Goal: Obtain resource: Download file/media

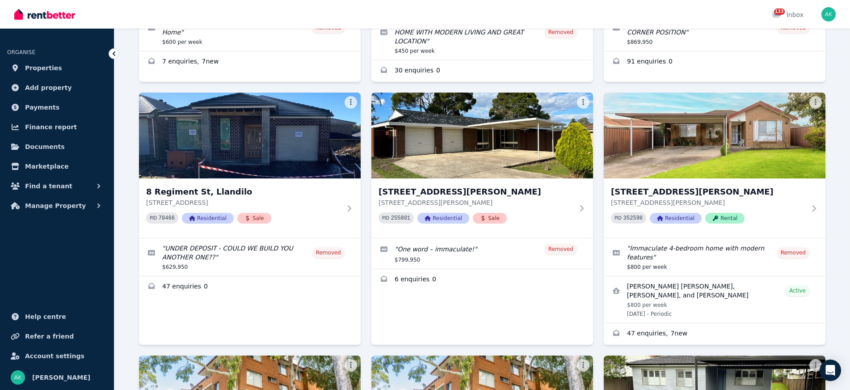
scroll to position [237, 0]
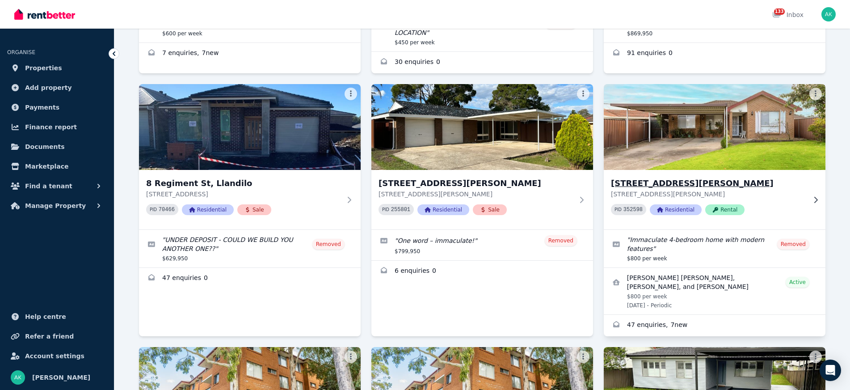
click at [818, 198] on icon at bounding box center [816, 199] width 9 height 7
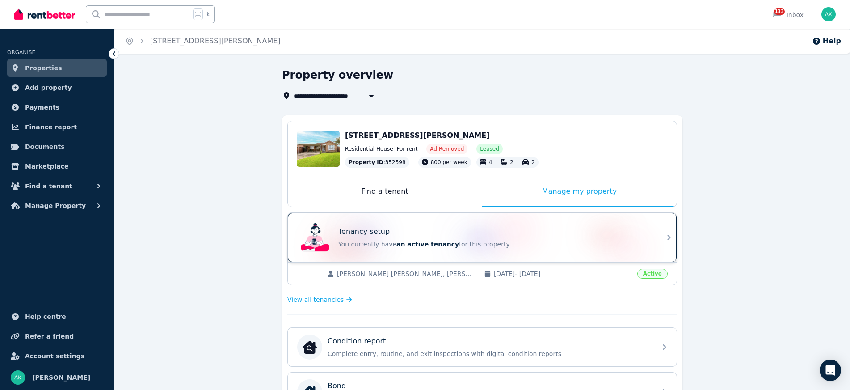
click at [664, 236] on icon at bounding box center [669, 237] width 11 height 11
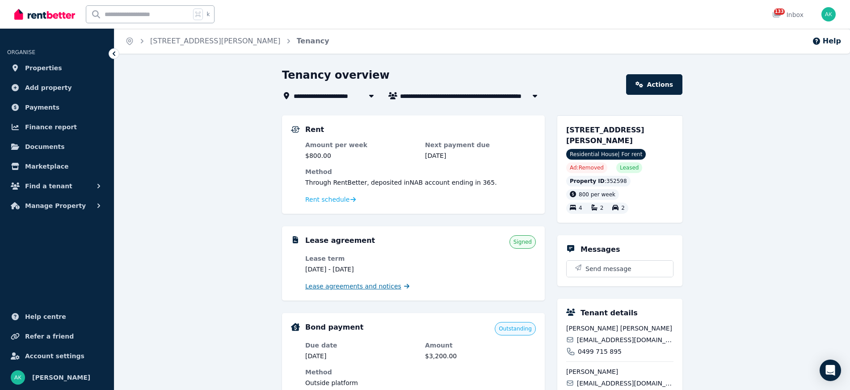
click at [343, 288] on span "Lease agreements and notices" at bounding box center [353, 286] width 96 height 9
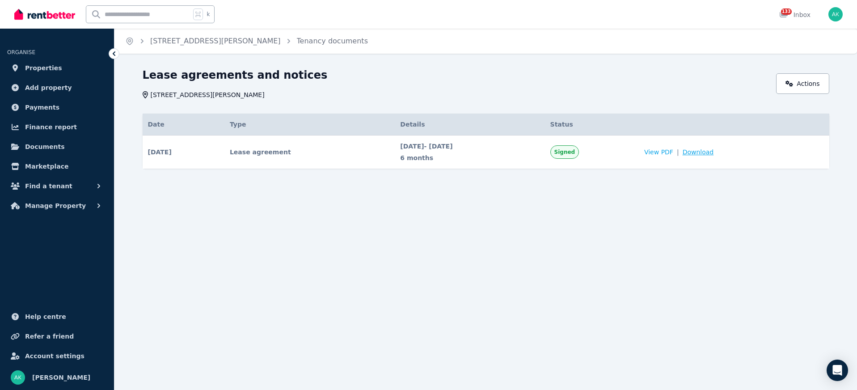
click at [714, 153] on span "Download" at bounding box center [698, 152] width 31 height 9
click at [697, 203] on div "Home [STREET_ADDRESS][PERSON_NAME] Tenancy documents Lease agreements and notic…" at bounding box center [428, 195] width 857 height 390
click at [131, 42] on icon "Breadcrumb" at bounding box center [129, 41] width 9 height 9
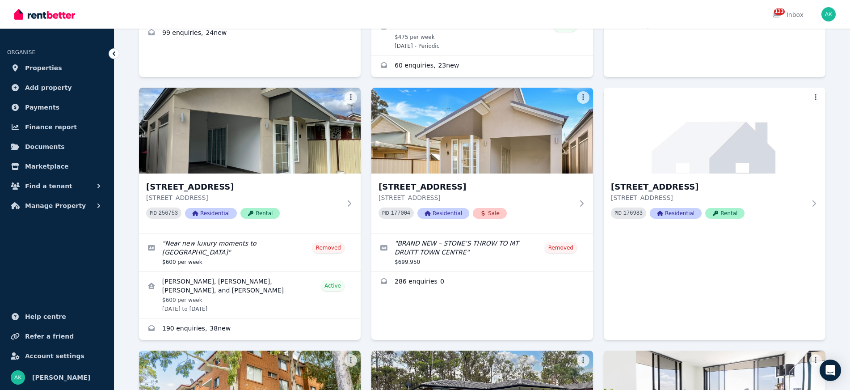
scroll to position [752, 0]
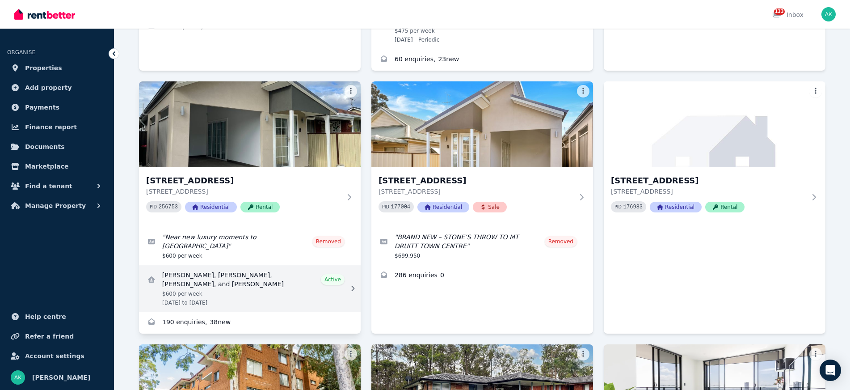
click at [272, 279] on link "View details for Shade Beltran, Ryla Caranzo, Saudy Galang, and Leah Galang" at bounding box center [250, 288] width 222 height 47
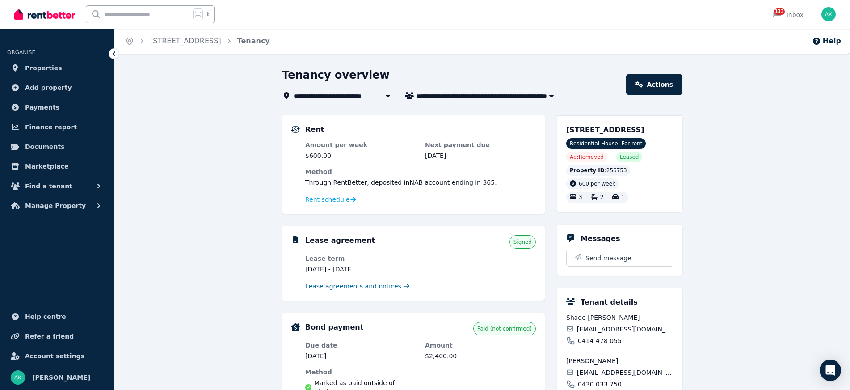
click at [372, 285] on span "Lease agreements and notices" at bounding box center [353, 286] width 96 height 9
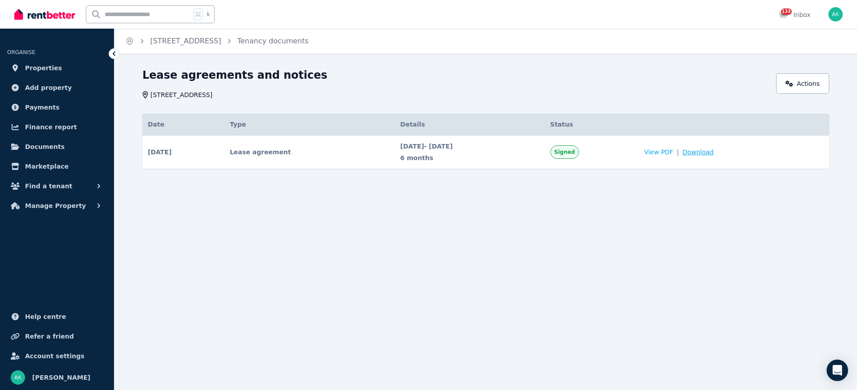
click at [714, 152] on span "Download" at bounding box center [698, 152] width 31 height 9
